Goal: Information Seeking & Learning: Check status

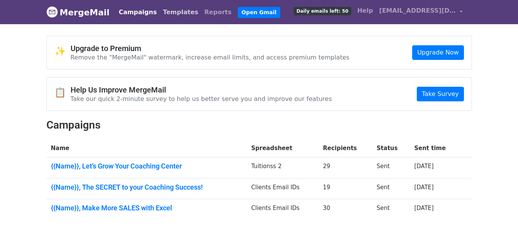
click at [176, 14] on link "Templates" at bounding box center [180, 12] width 41 height 15
click at [201, 14] on link "Reports" at bounding box center [217, 12] width 33 height 15
click at [201, 18] on link "Reports" at bounding box center [217, 12] width 33 height 15
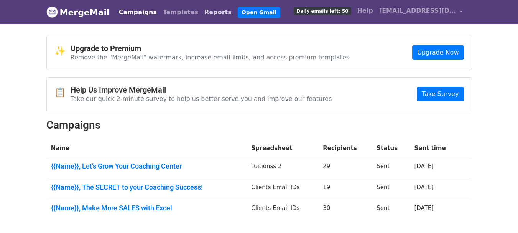
click at [201, 14] on link "Reports" at bounding box center [217, 12] width 33 height 15
drag, startPoint x: 194, startPoint y: 20, endPoint x: 194, endPoint y: 11, distance: 9.6
click at [194, 17] on div "Campaigns Templates Reports Open Gmail Daily emails left: 50 Help akshatbahl25@…" at bounding box center [289, 12] width 354 height 18
click at [201, 11] on link "Reports" at bounding box center [217, 12] width 33 height 15
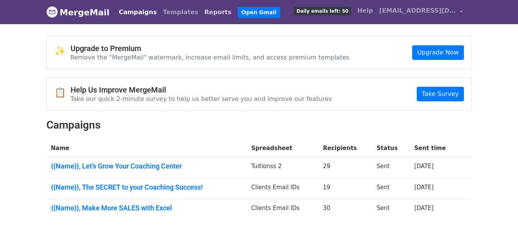
click at [201, 11] on link "Reports" at bounding box center [217, 12] width 33 height 15
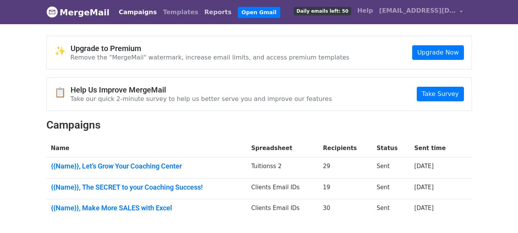
click at [201, 11] on link "Reports" at bounding box center [217, 12] width 33 height 15
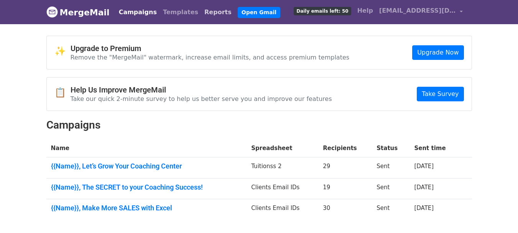
click at [201, 11] on link "Reports" at bounding box center [217, 12] width 33 height 15
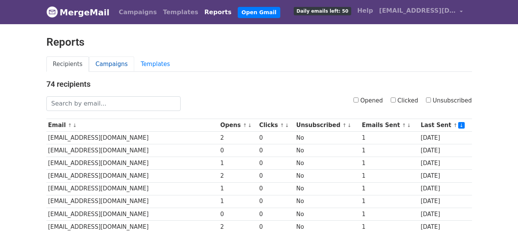
click at [110, 63] on link "Campaigns" at bounding box center [111, 64] width 45 height 16
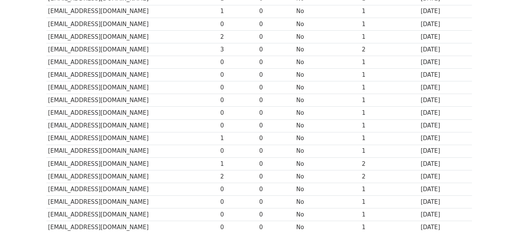
scroll to position [192, 0]
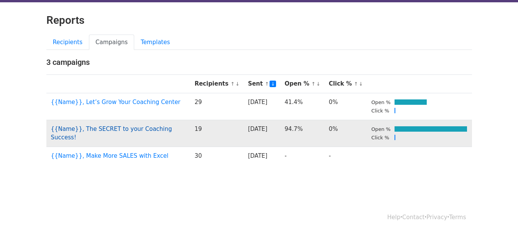
click at [107, 129] on link "{{Name}}, The SECRET to your Coaching Success!" at bounding box center [111, 133] width 121 height 16
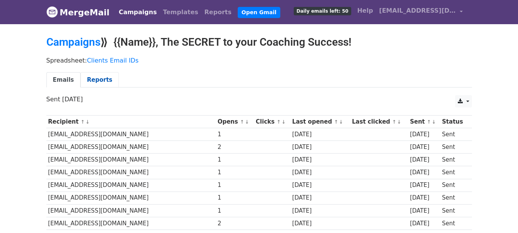
click at [95, 81] on link "Reports" at bounding box center [100, 80] width 38 height 16
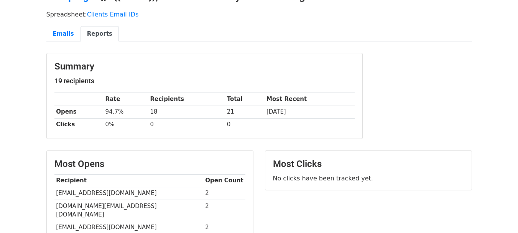
scroll to position [77, 0]
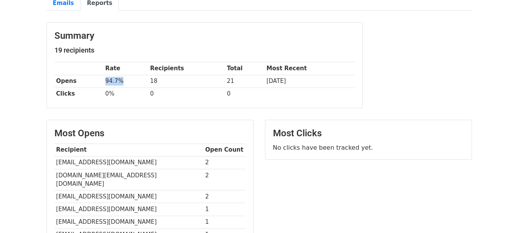
drag, startPoint x: 144, startPoint y: 81, endPoint x: 154, endPoint y: 91, distance: 14.4
click at [144, 81] on td "94.7%" at bounding box center [126, 81] width 45 height 13
click at [154, 91] on td "0" at bounding box center [186, 93] width 77 height 13
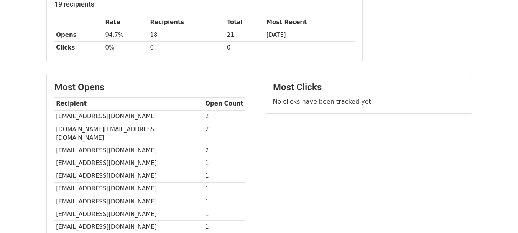
scroll to position [0, 0]
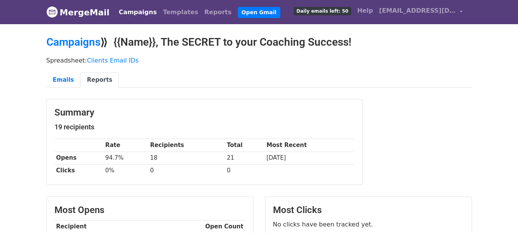
click at [67, 14] on link "MergeMail" at bounding box center [77, 12] width 63 height 16
